Goal: Ask a question

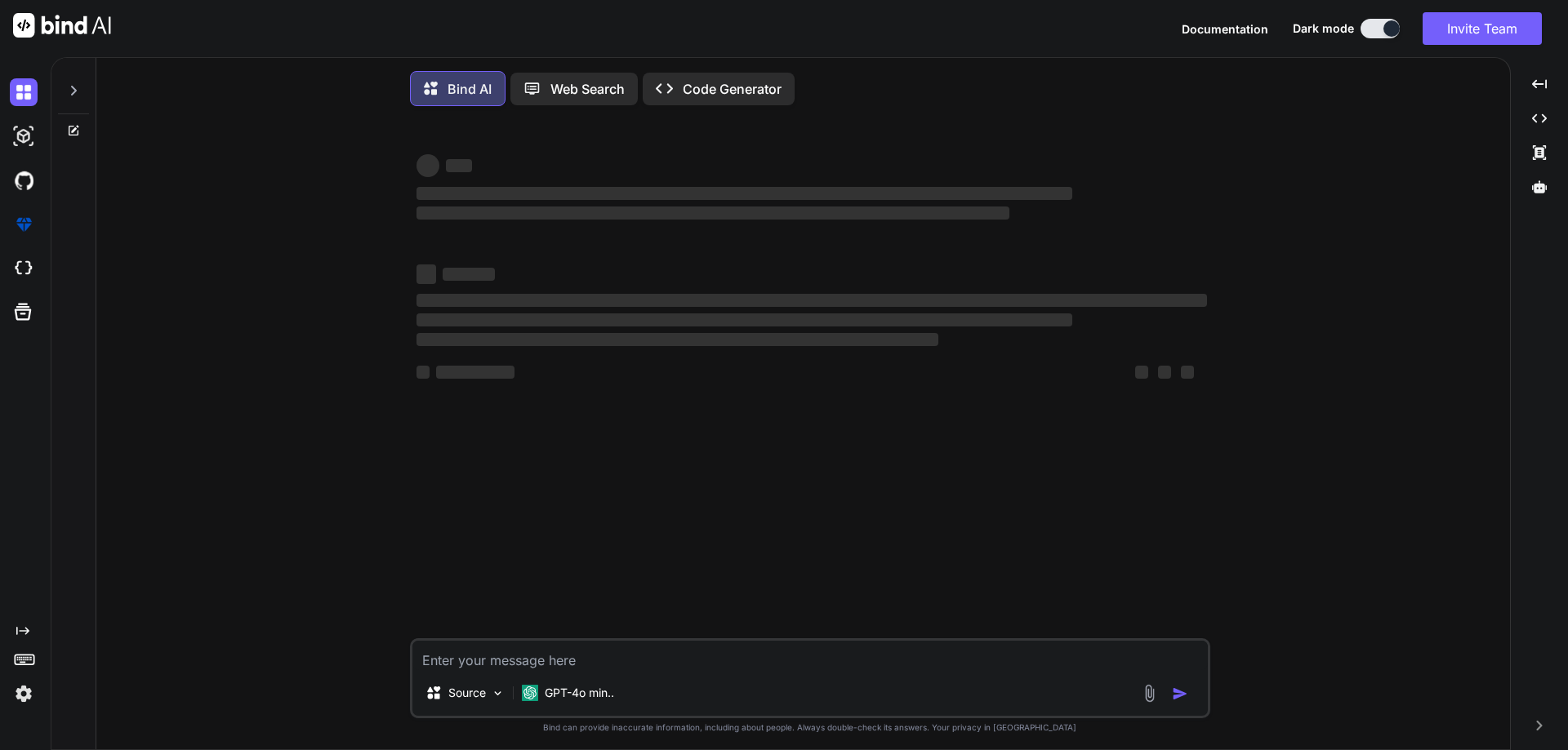
type textarea "x"
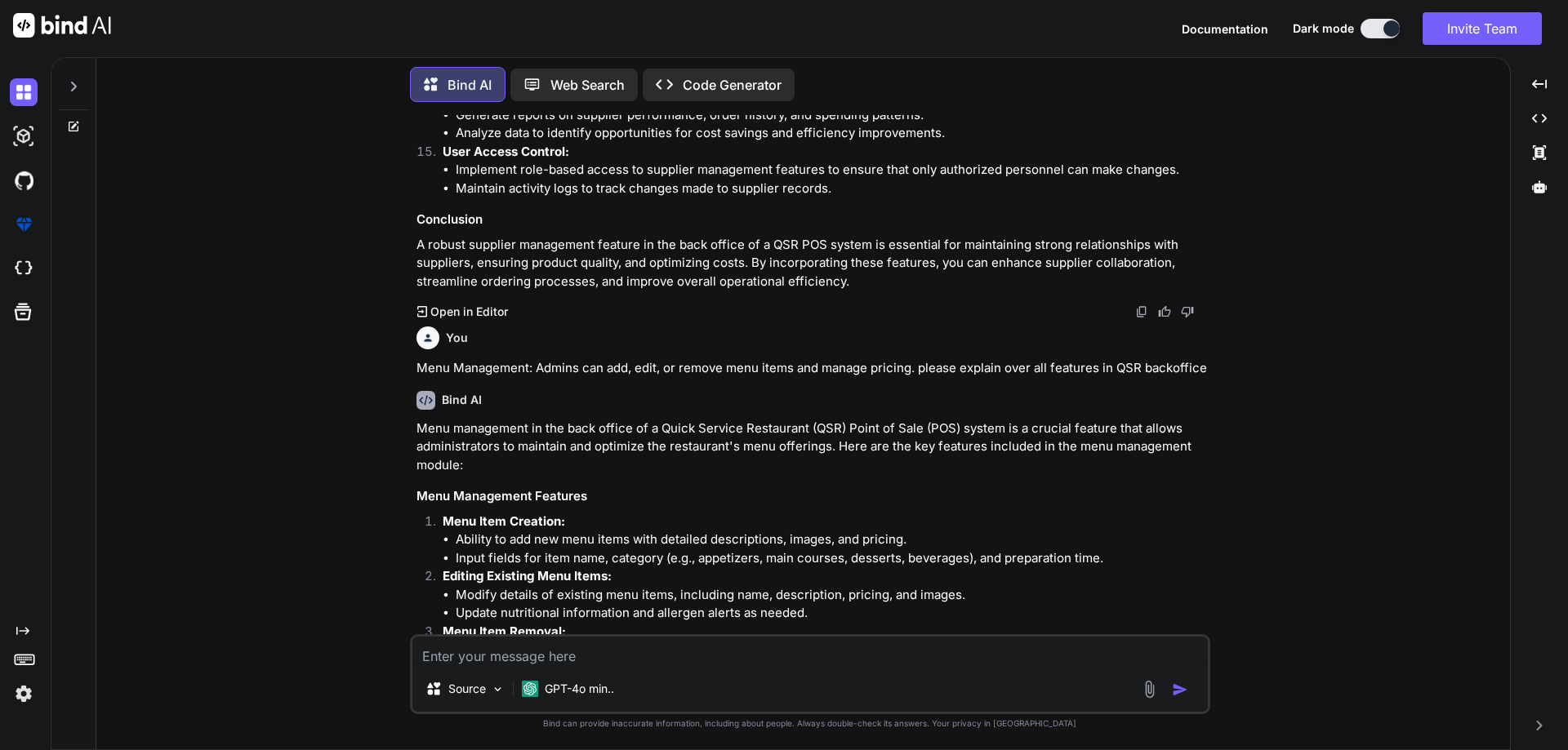
scroll to position [5288, 0]
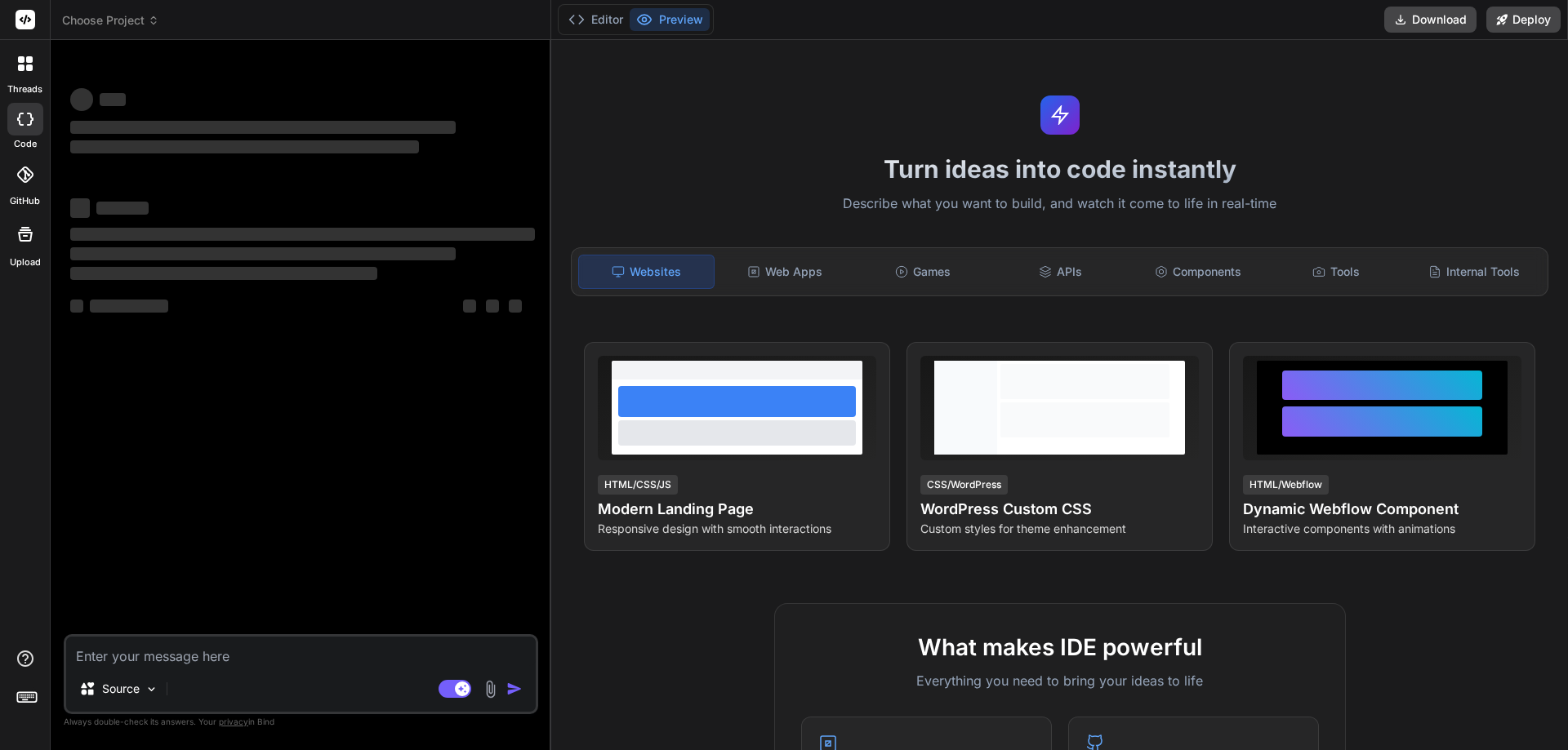
drag, startPoint x: 181, startPoint y: 666, endPoint x: 180, endPoint y: 657, distance: 9.1
click at [180, 661] on div "Source Agent Mode. When this toggle is activated, AI automatically makes decisi…" at bounding box center [301, 674] width 475 height 80
click at [154, 645] on textarea at bounding box center [301, 651] width 469 height 30
type textarea "s"
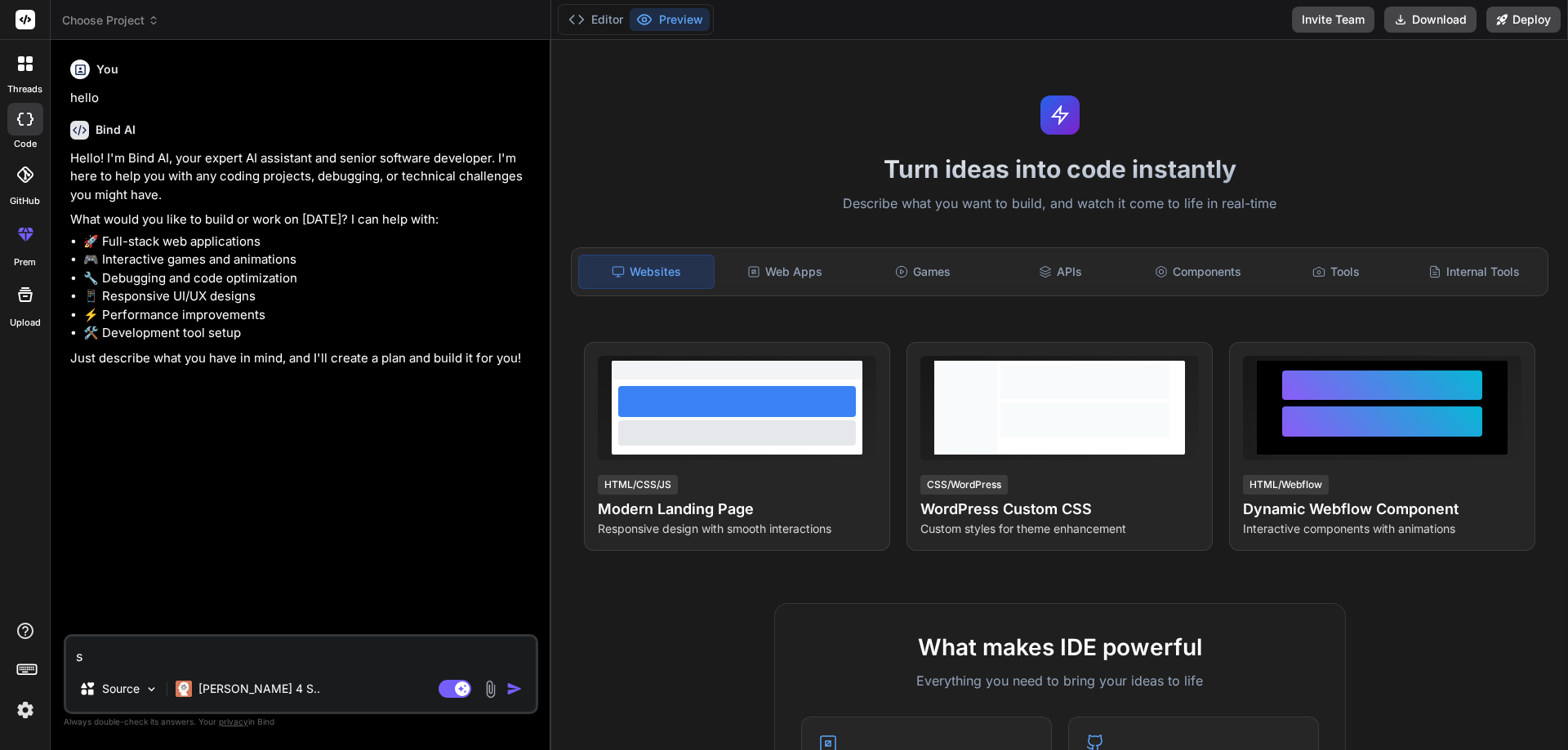
type textarea "x"
type textarea "s"
click at [508, 689] on img "button" at bounding box center [514, 689] width 17 height 17
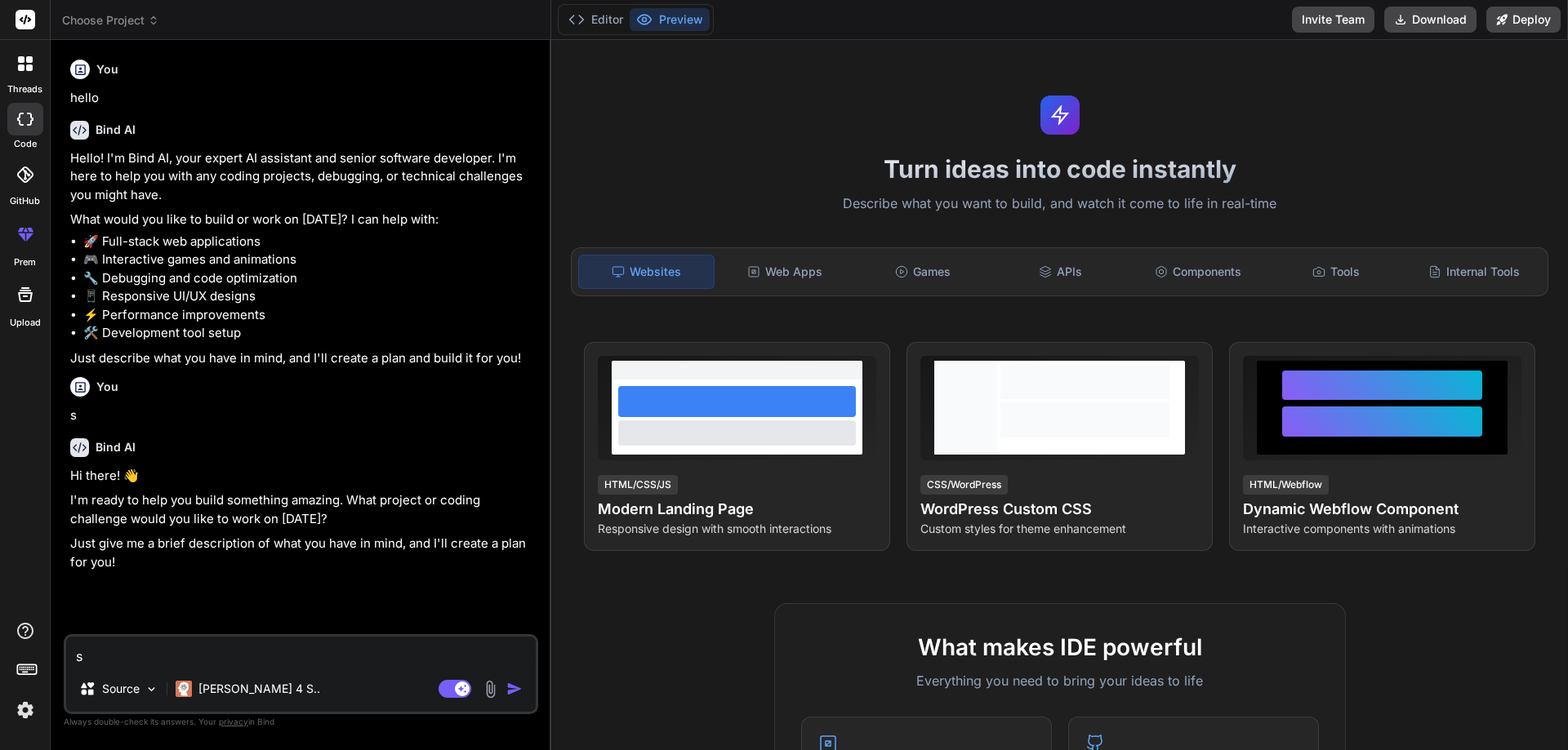
type textarea "x"
